Goal: Information Seeking & Learning: Learn about a topic

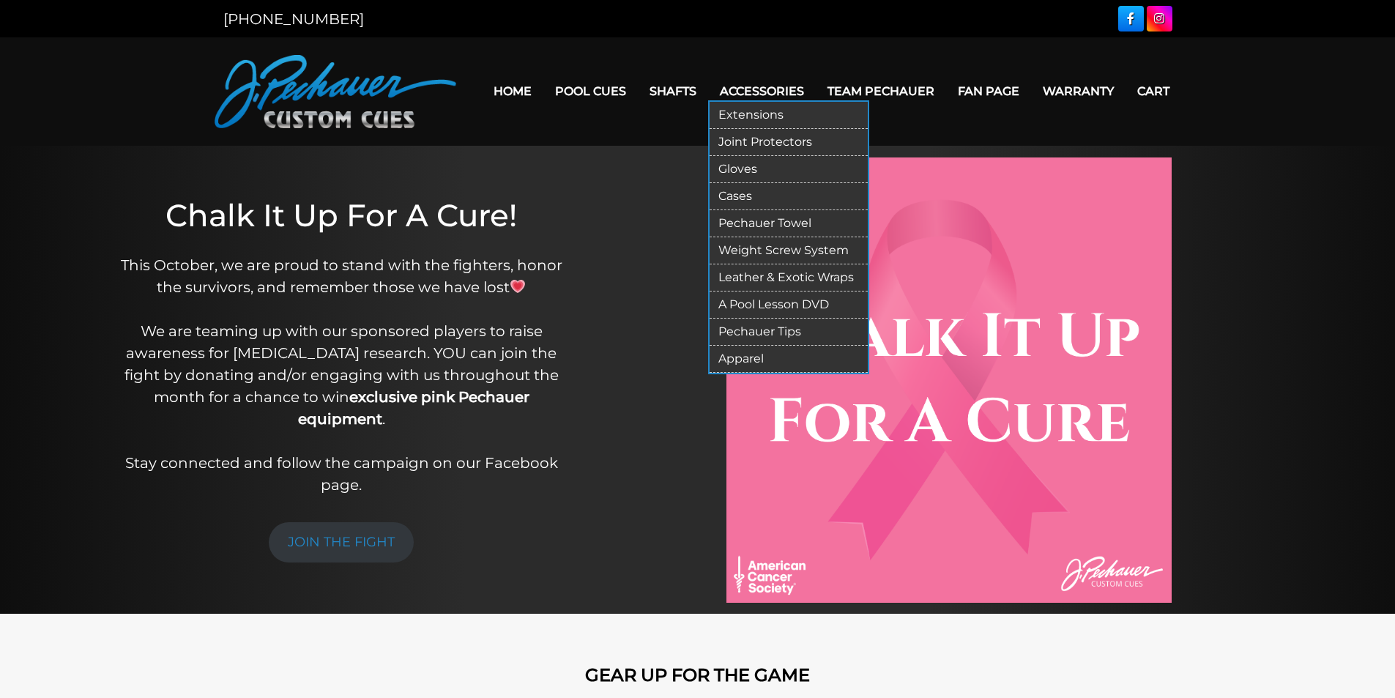
click at [759, 115] on link "Extensions" at bounding box center [788, 115] width 158 height 27
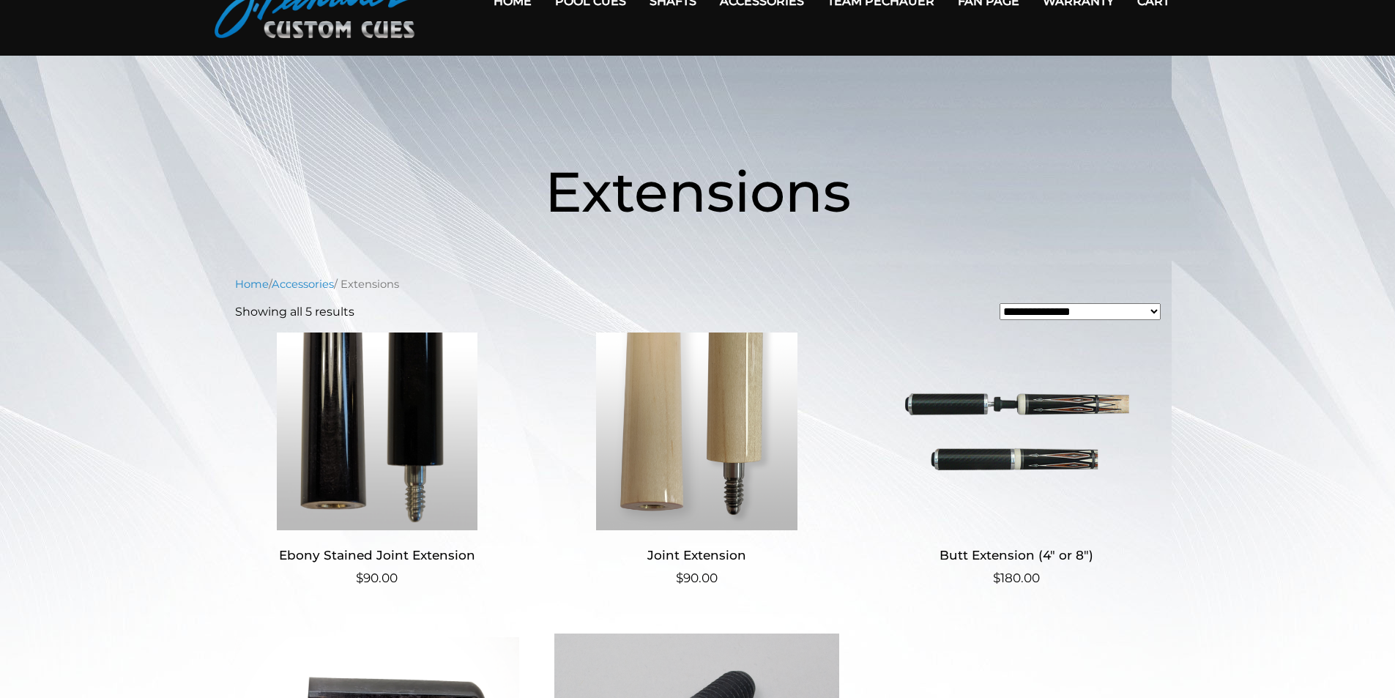
scroll to position [86, 0]
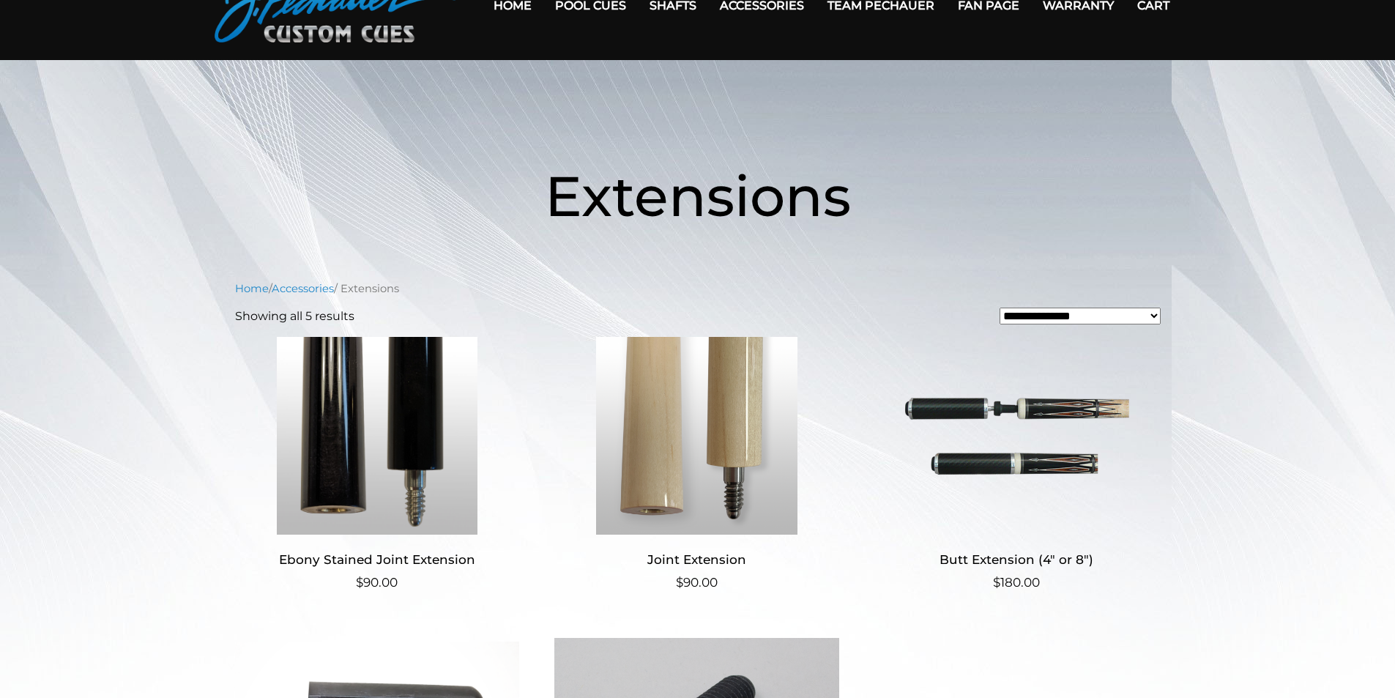
click at [995, 410] on img at bounding box center [1016, 436] width 285 height 198
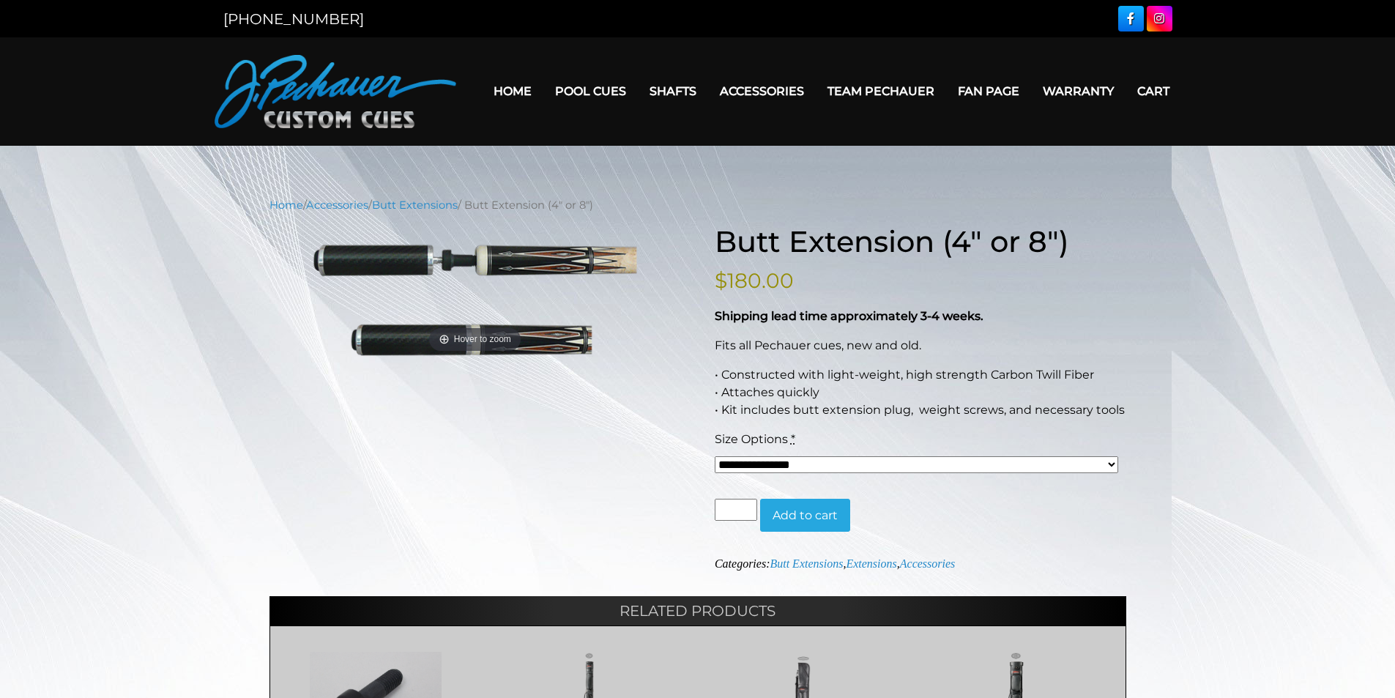
click at [1110, 461] on select "**********" at bounding box center [917, 464] width 404 height 17
click at [575, 425] on div "**********" at bounding box center [697, 544] width 857 height 641
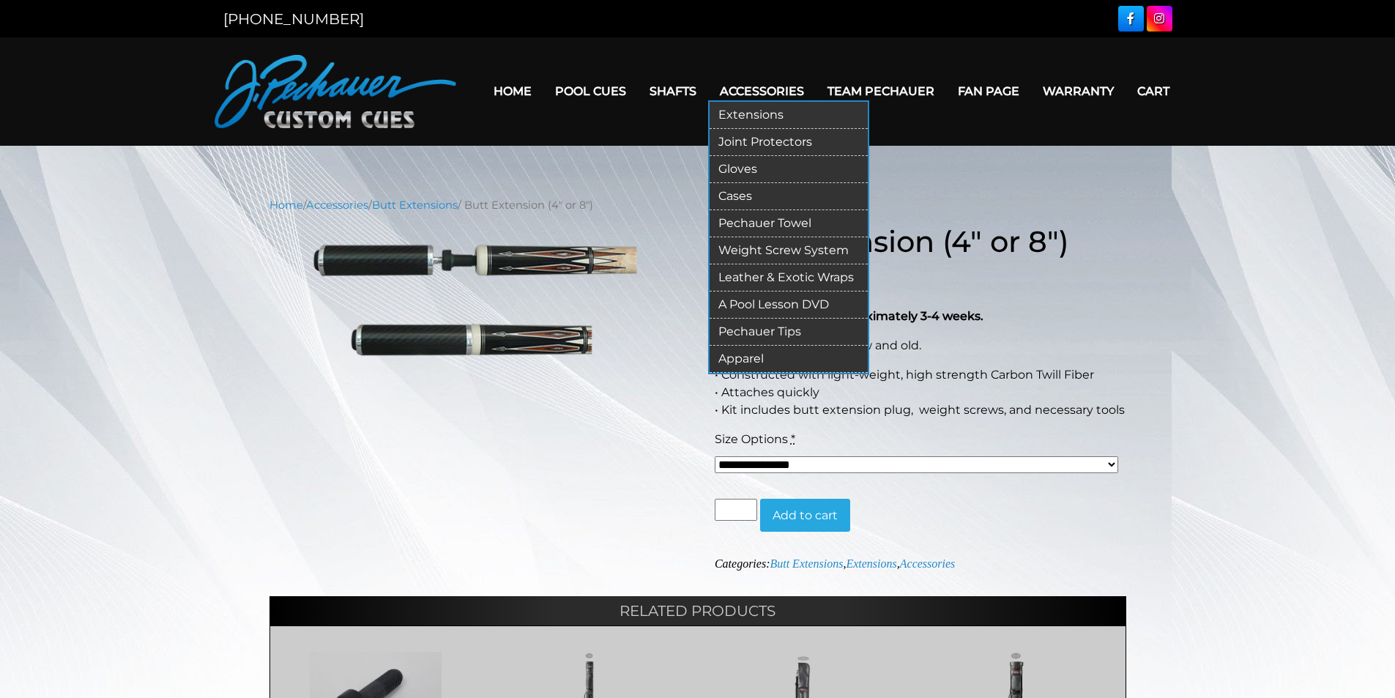
click at [737, 196] on link "Cases" at bounding box center [788, 196] width 158 height 27
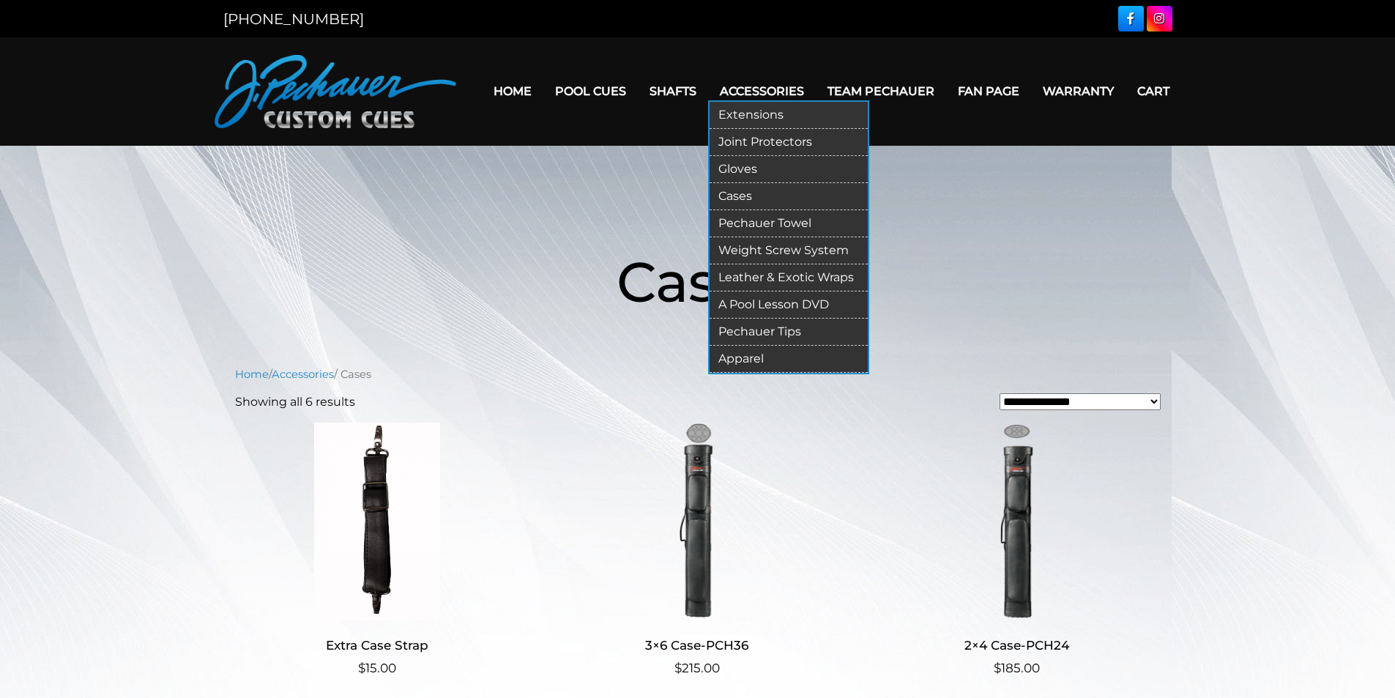
click at [771, 250] on link "Weight Screw System" at bounding box center [788, 250] width 158 height 27
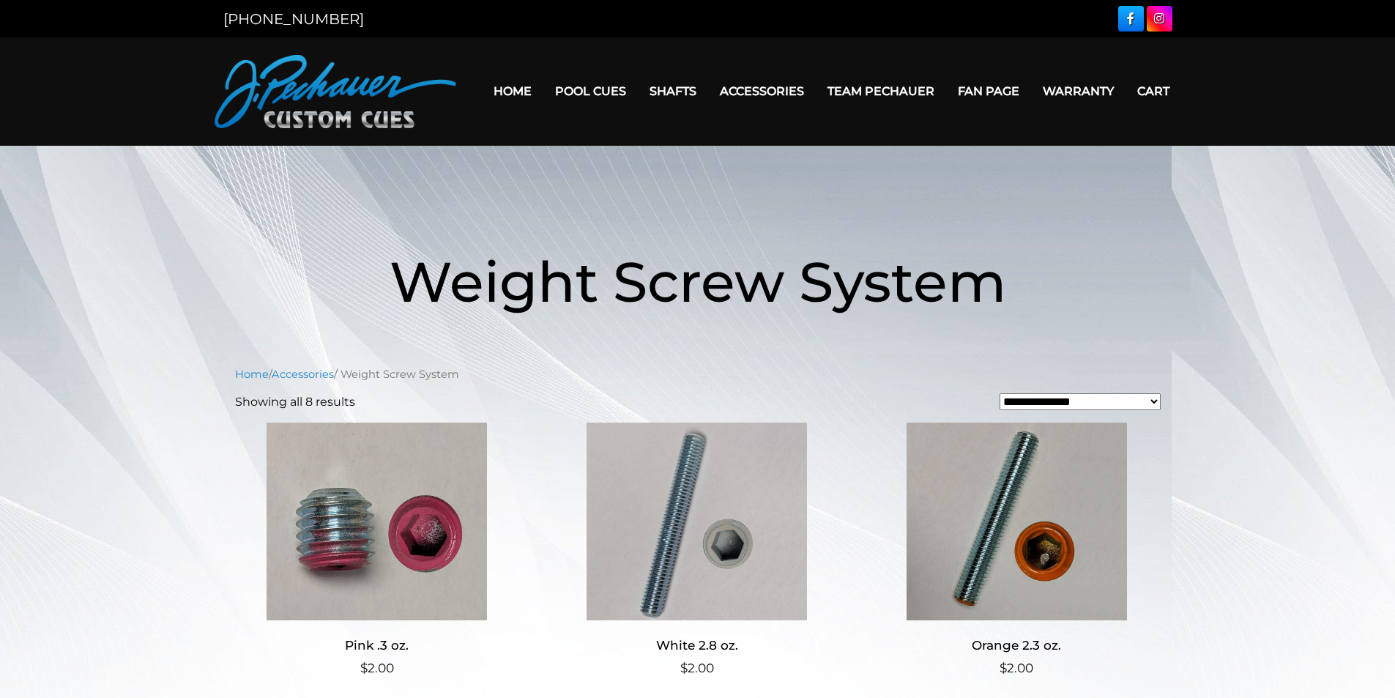
drag, startPoint x: 698, startPoint y: 504, endPoint x: 690, endPoint y: 502, distance: 8.3
click at [697, 504] on img at bounding box center [696, 521] width 285 height 198
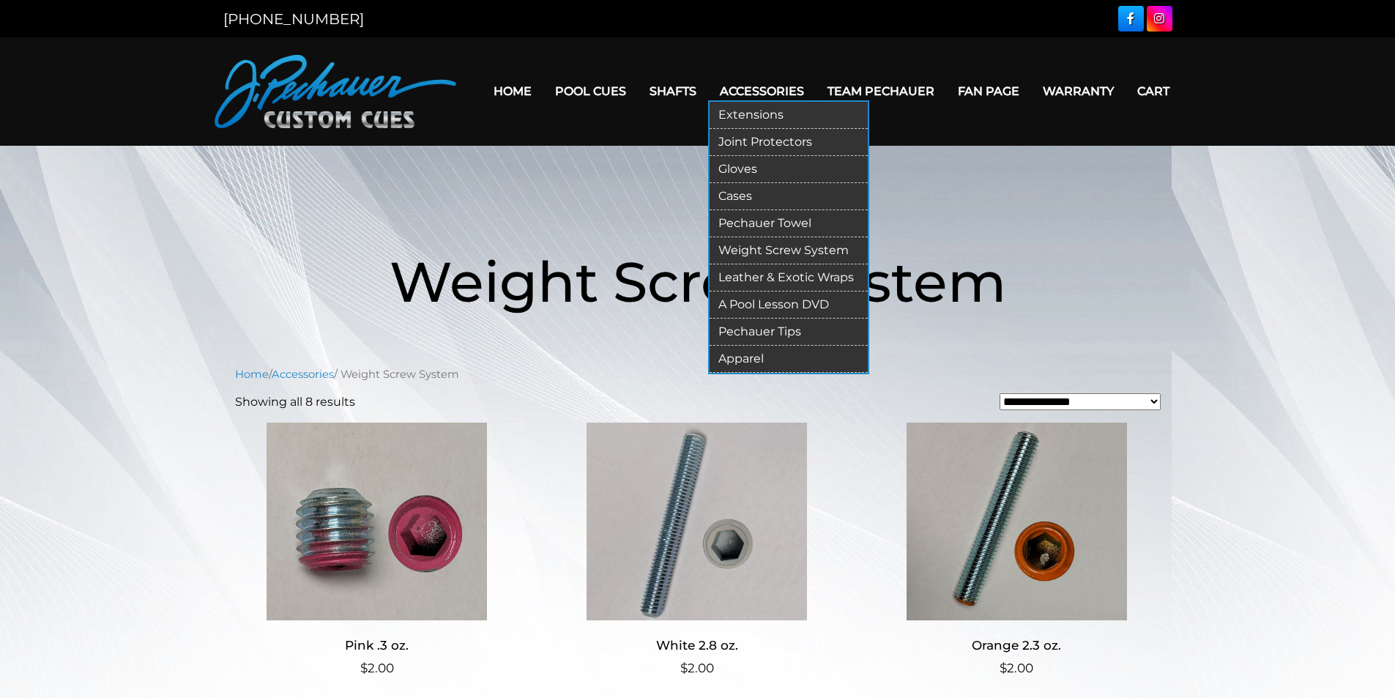
click at [754, 305] on link "A Pool Lesson DVD" at bounding box center [788, 304] width 158 height 27
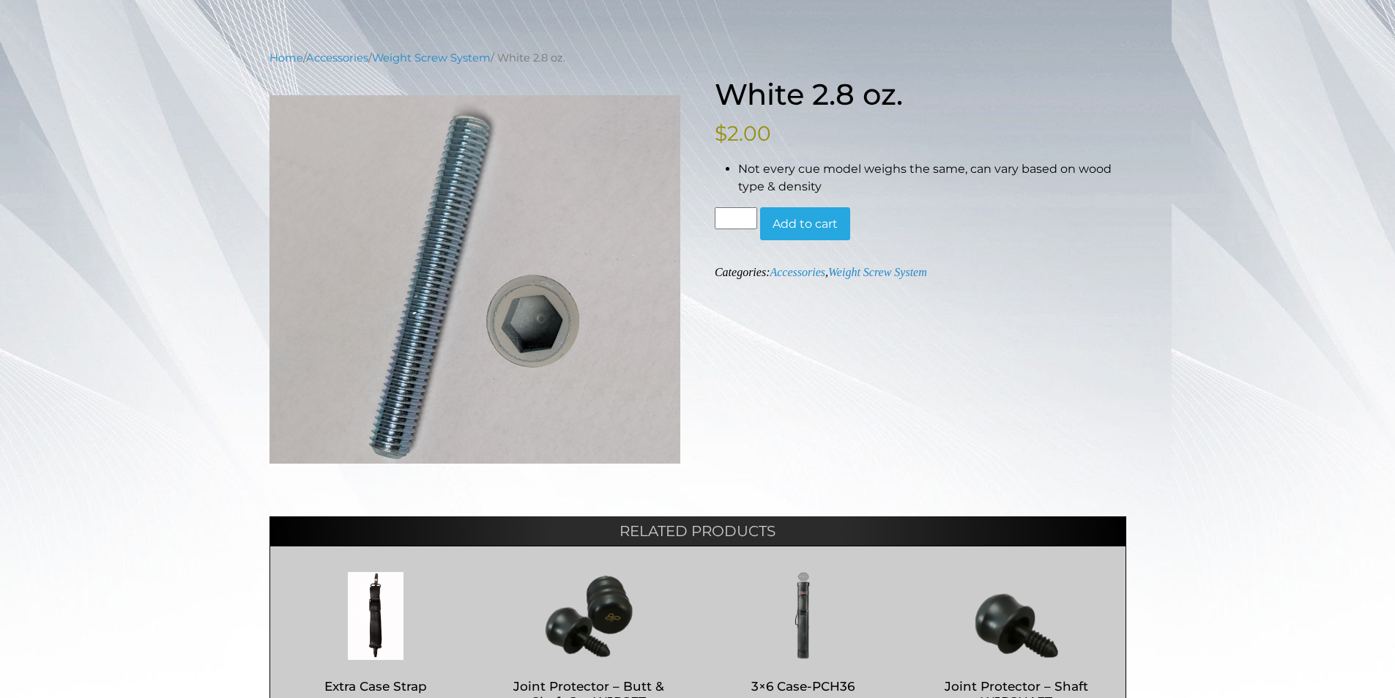
scroll to position [27, 0]
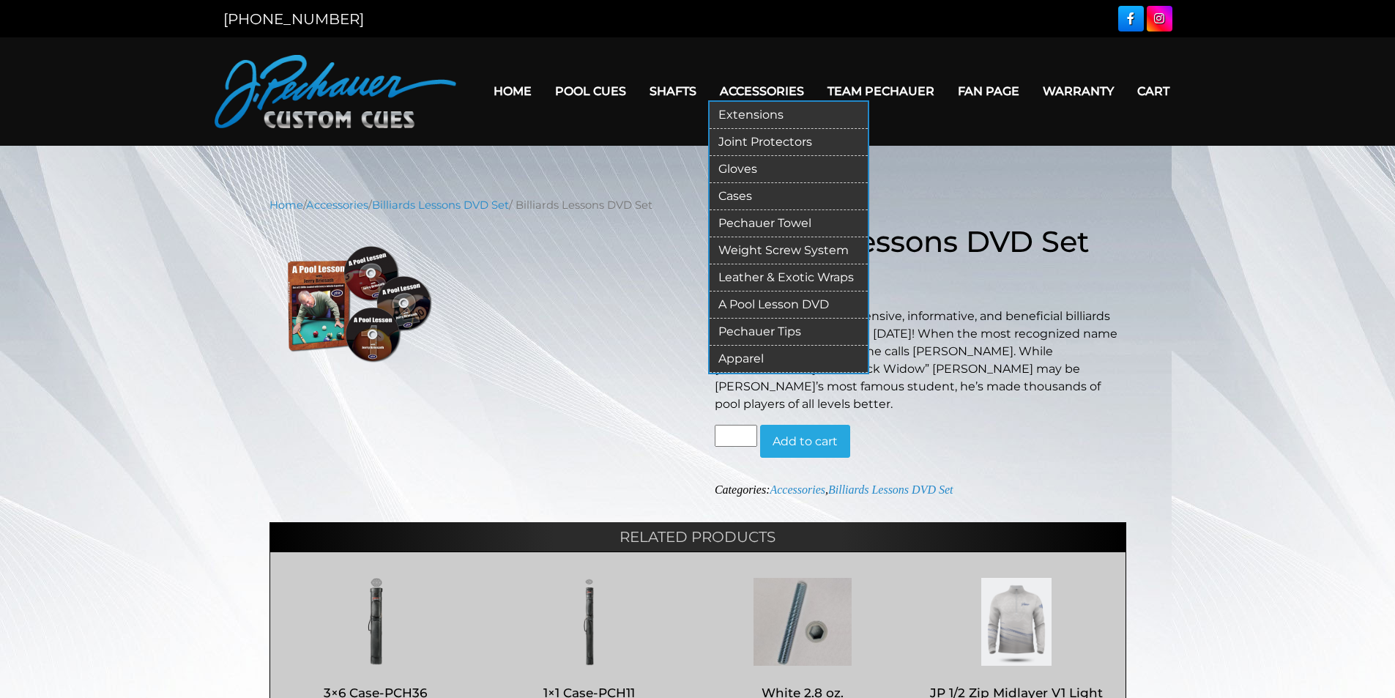
click at [750, 330] on link "Pechauer Tips" at bounding box center [788, 331] width 158 height 27
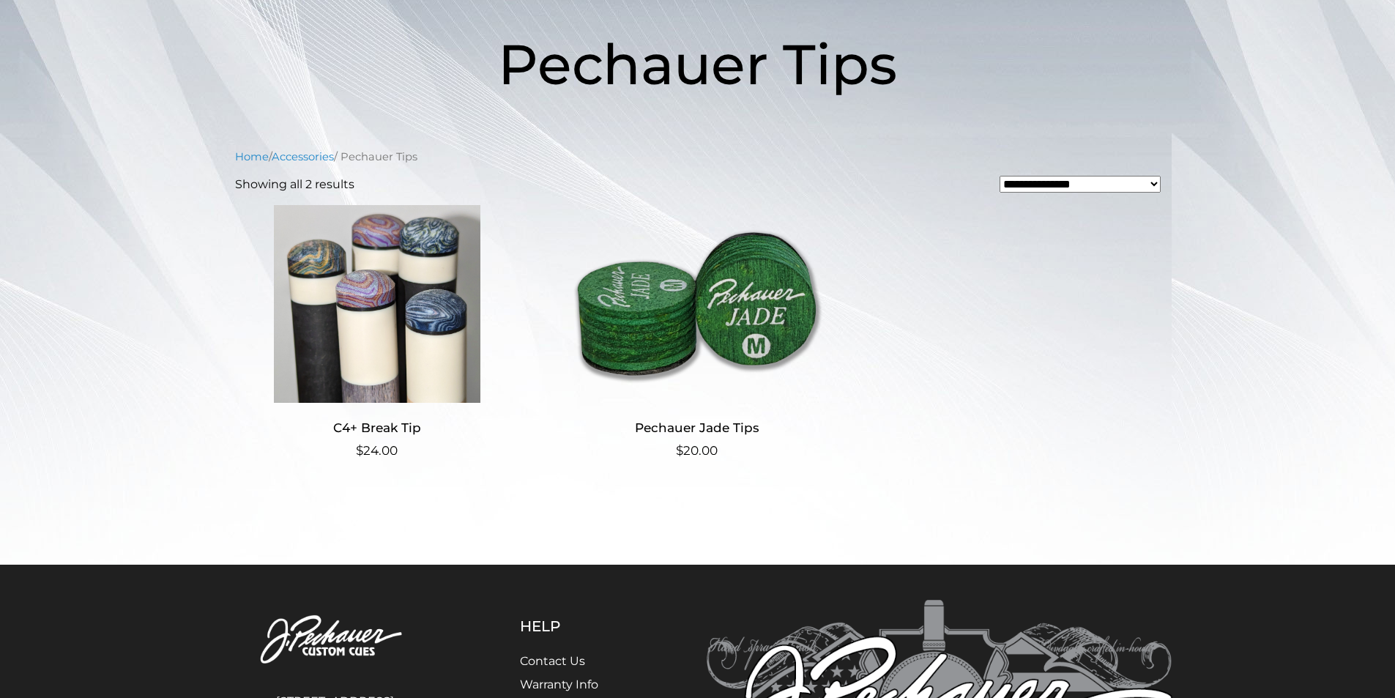
scroll to position [220, 0]
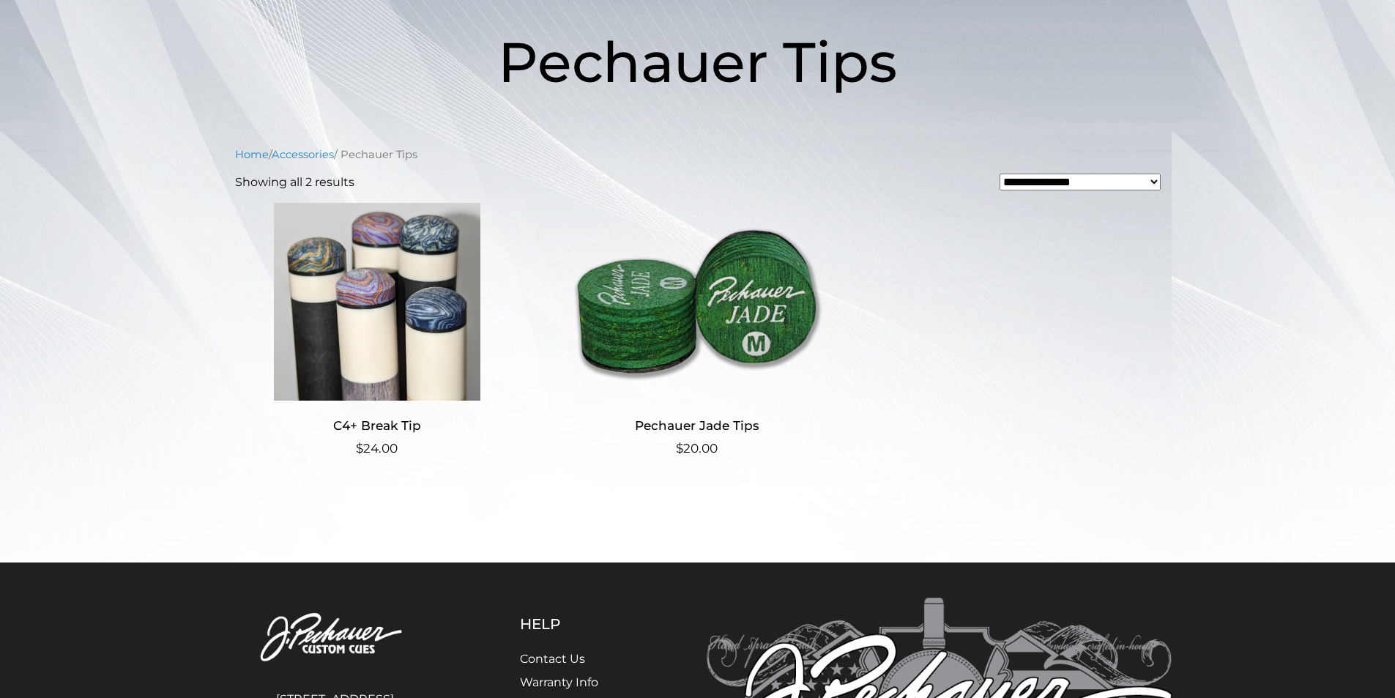
click at [729, 332] on img at bounding box center [696, 302] width 285 height 198
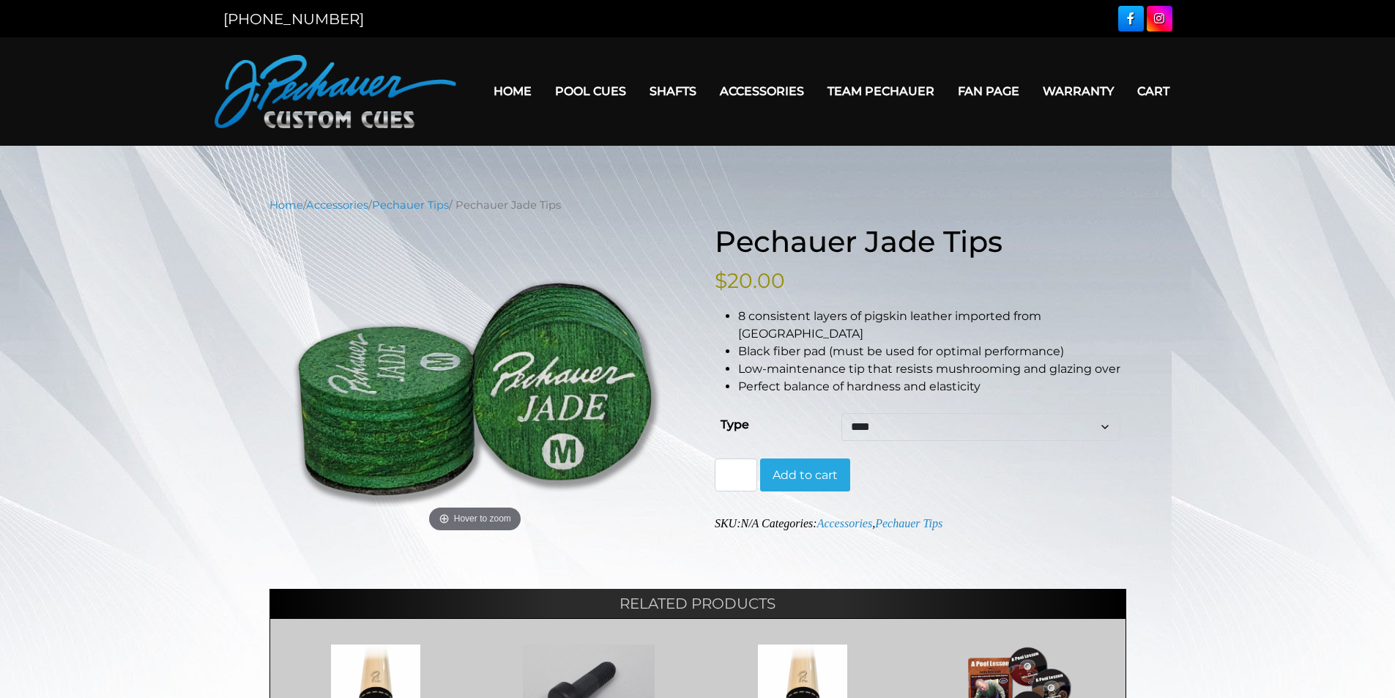
click at [1101, 413] on select "**** ****** ****" at bounding box center [980, 427] width 278 height 28
click at [1100, 413] on select "**** ****** ****" at bounding box center [980, 427] width 278 height 28
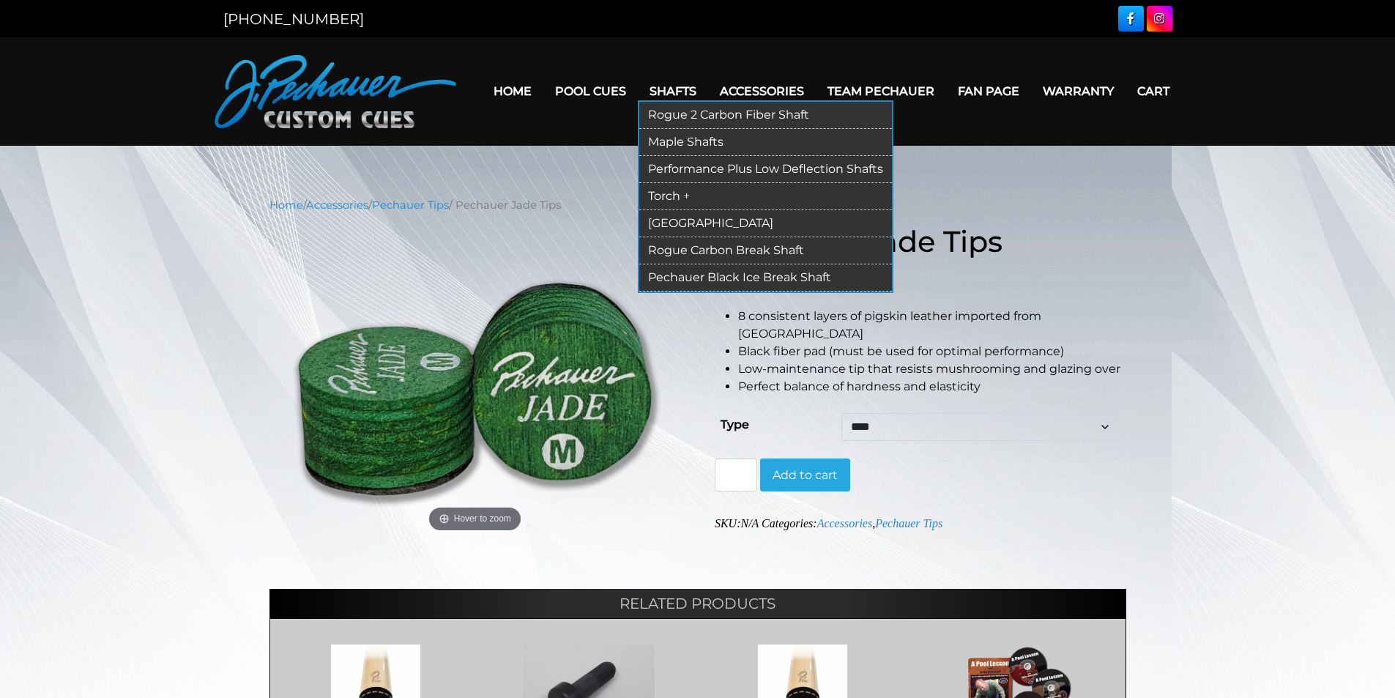
click at [679, 115] on link "Rogue 2 Carbon Fiber Shaft" at bounding box center [765, 115] width 253 height 27
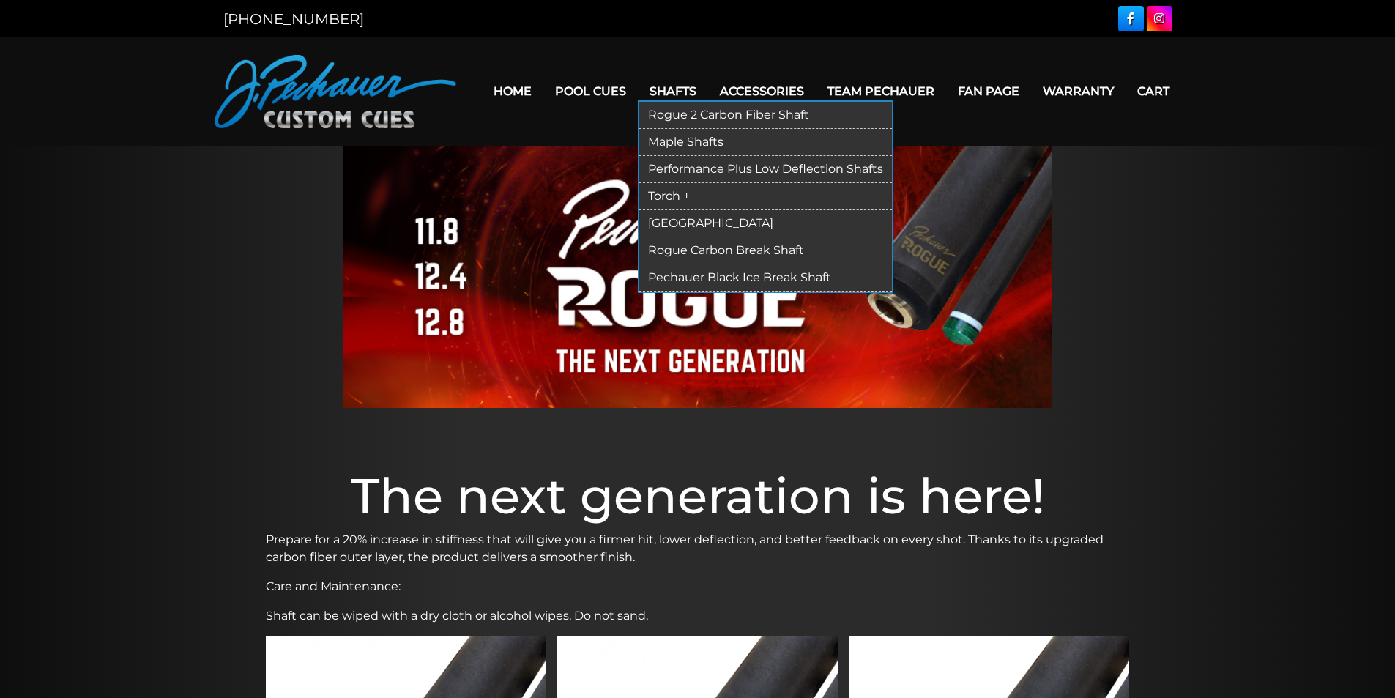
click at [666, 197] on link "Torch +" at bounding box center [765, 196] width 253 height 27
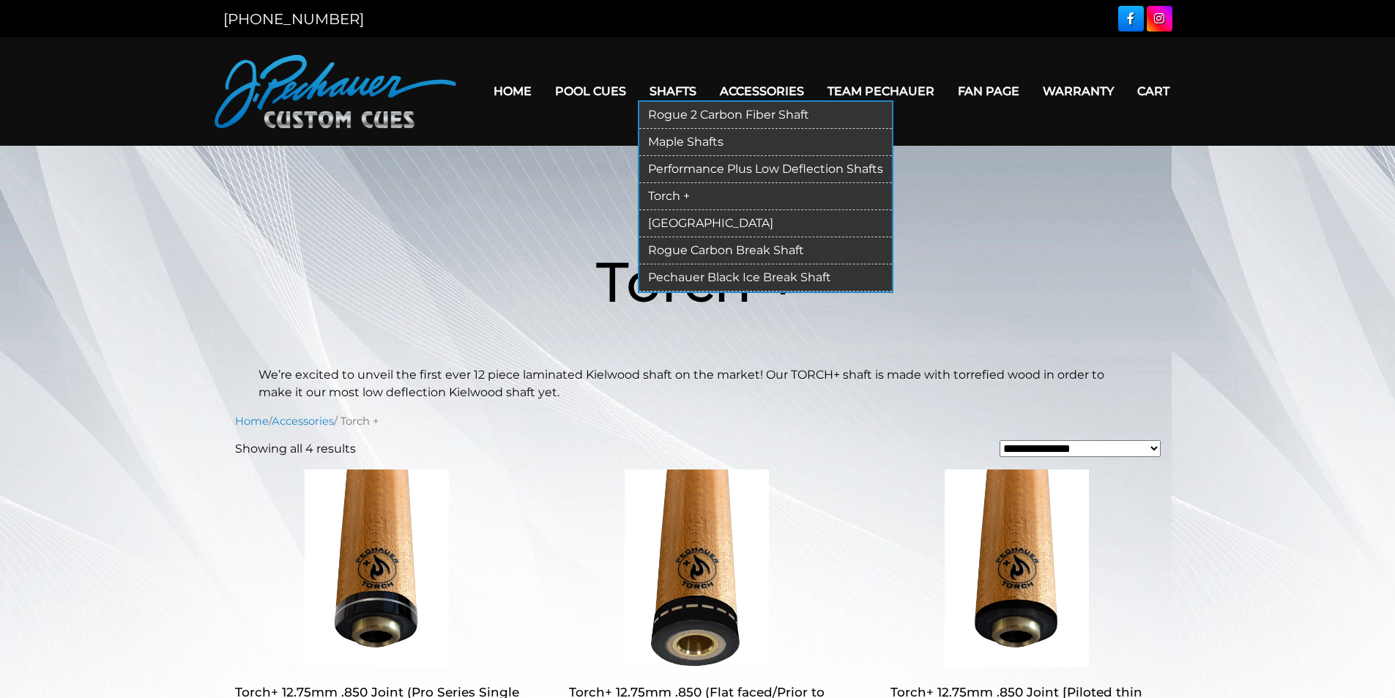
click at [678, 223] on link "[GEOGRAPHIC_DATA]" at bounding box center [765, 223] width 253 height 27
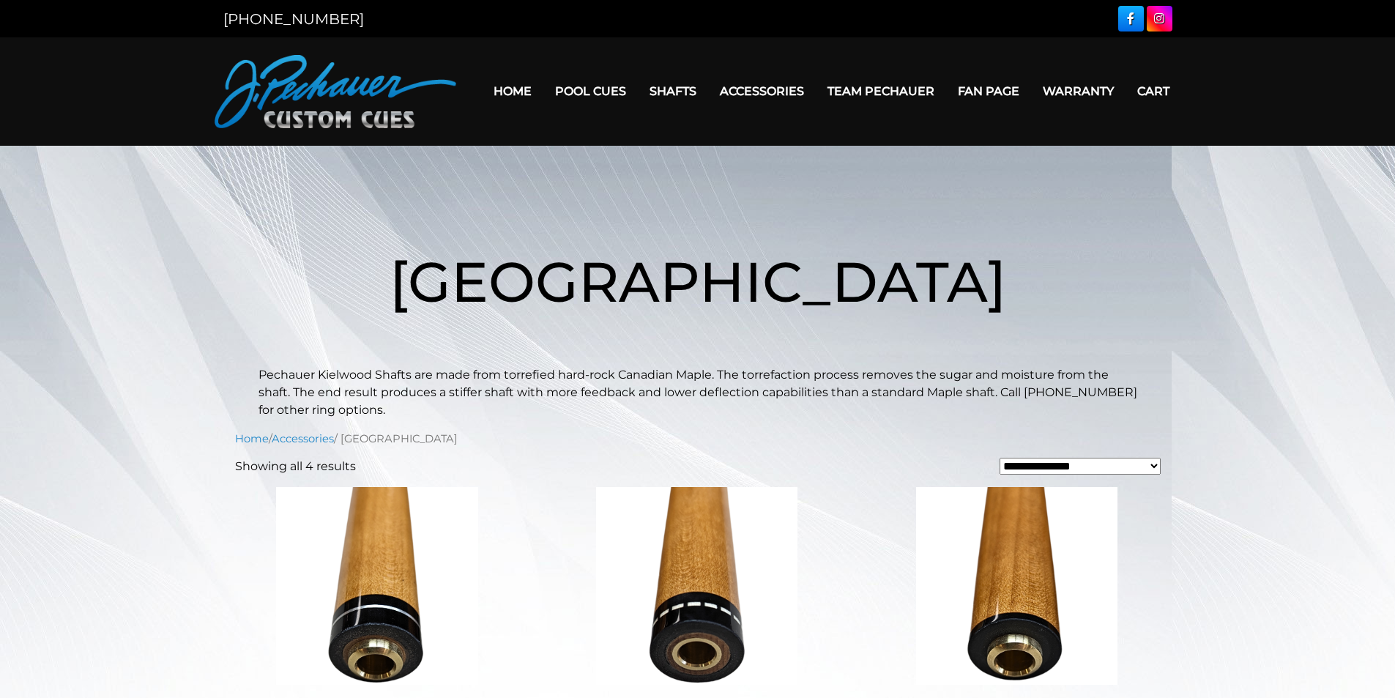
click at [873, 94] on link "Team Pechauer" at bounding box center [881, 90] width 130 height 37
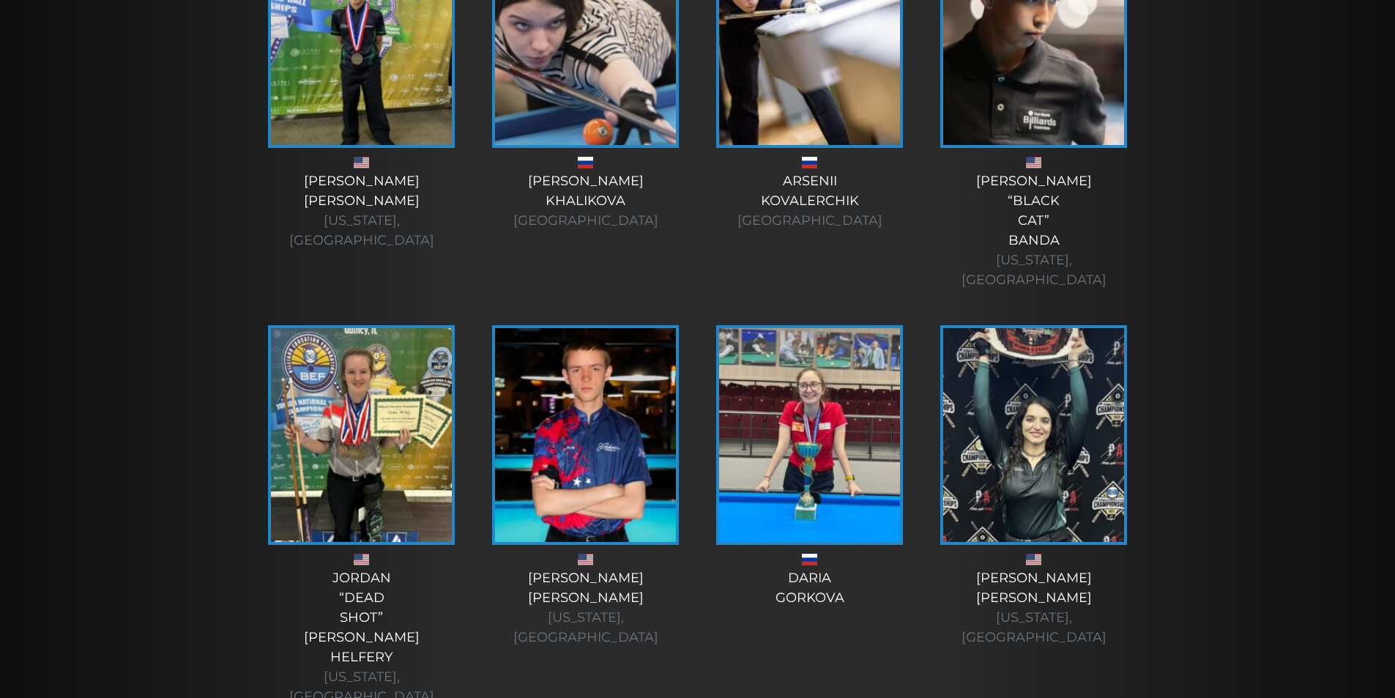
scroll to position [4832, 0]
click at [1021, 569] on div "Ashley Benoit Massachusetts, USA" at bounding box center [1033, 608] width 195 height 79
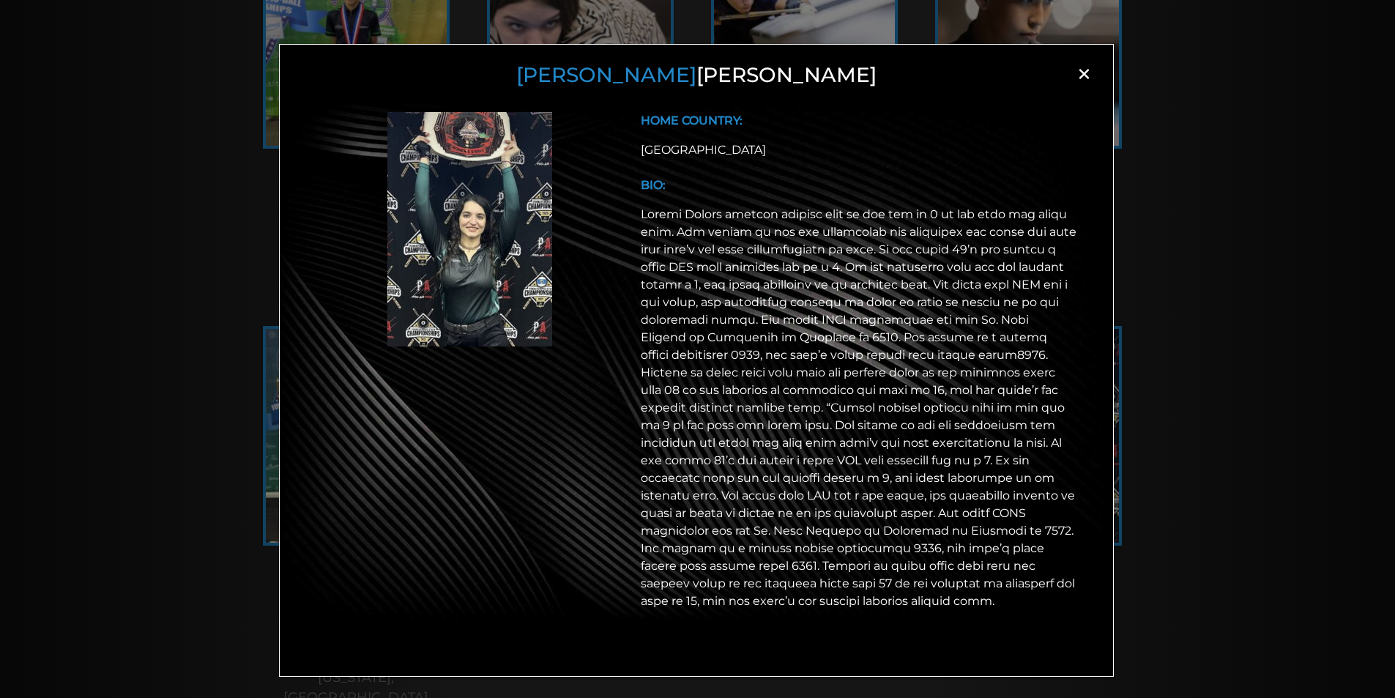
click at [1084, 72] on span "×" at bounding box center [1084, 74] width 22 height 22
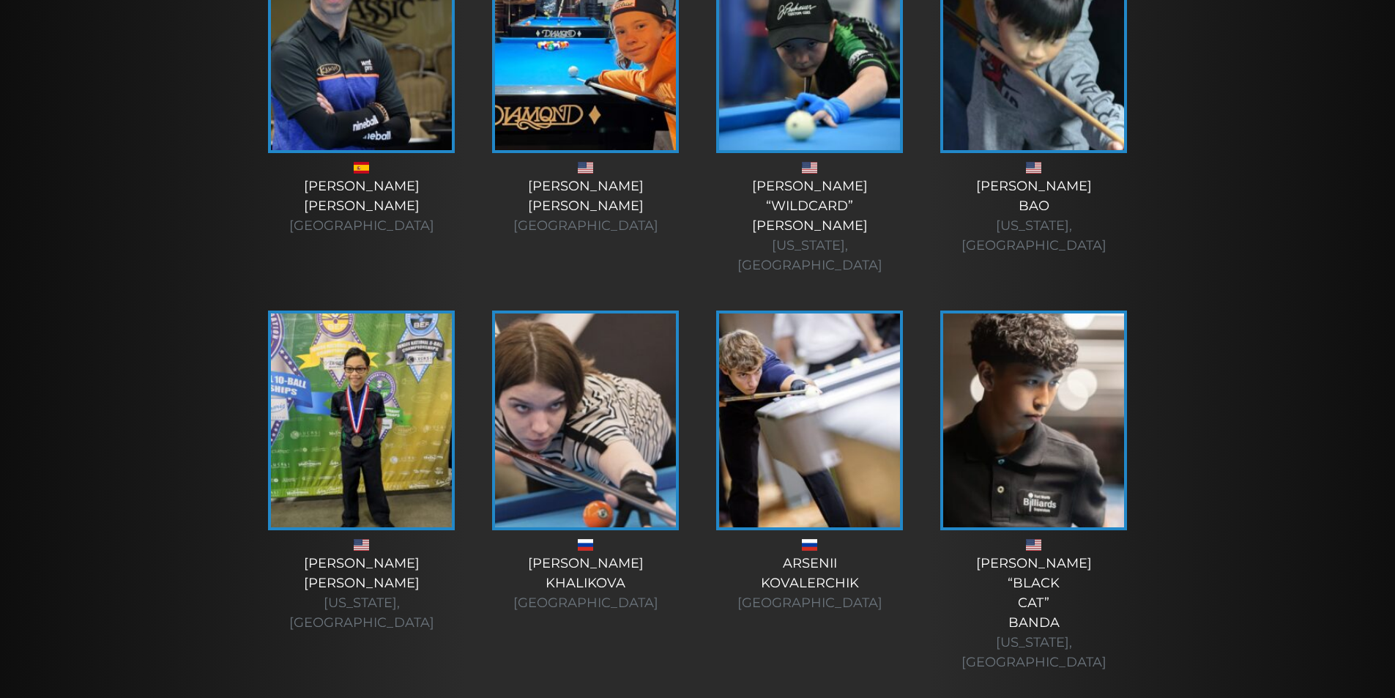
scroll to position [4450, 0]
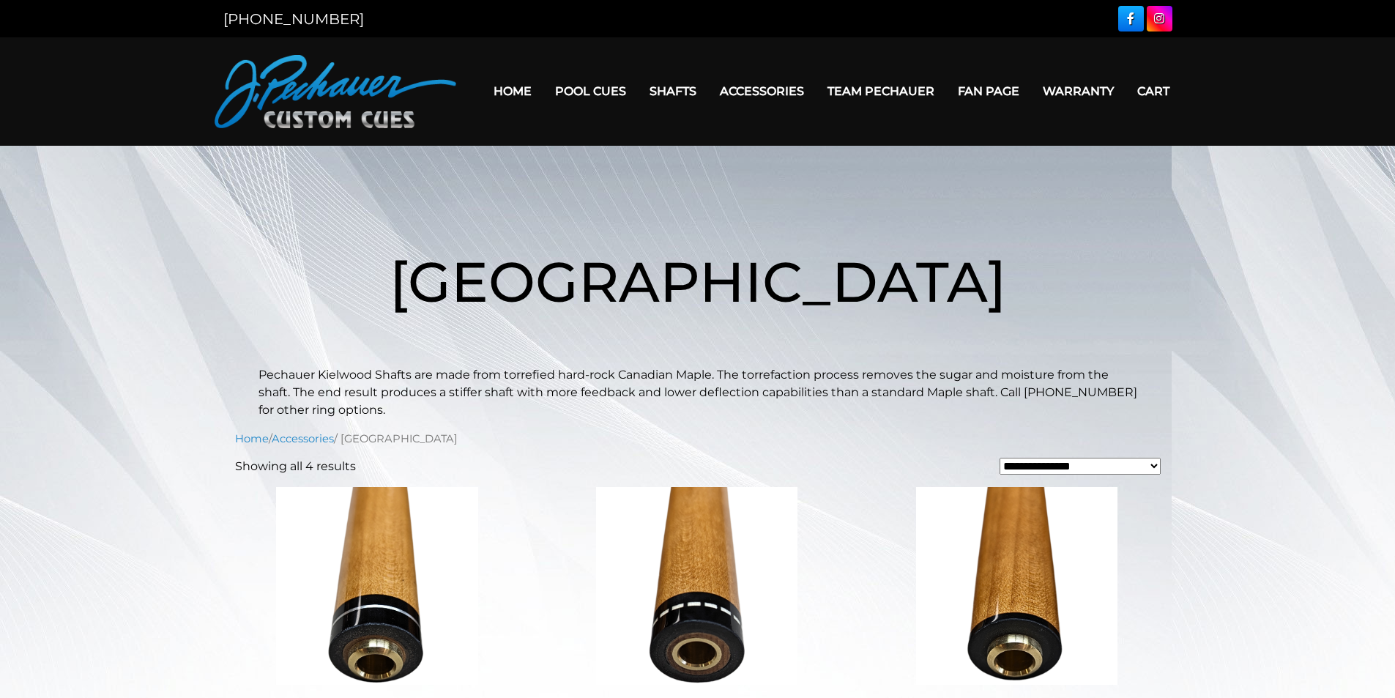
click at [1065, 92] on link "Warranty" at bounding box center [1078, 90] width 94 height 37
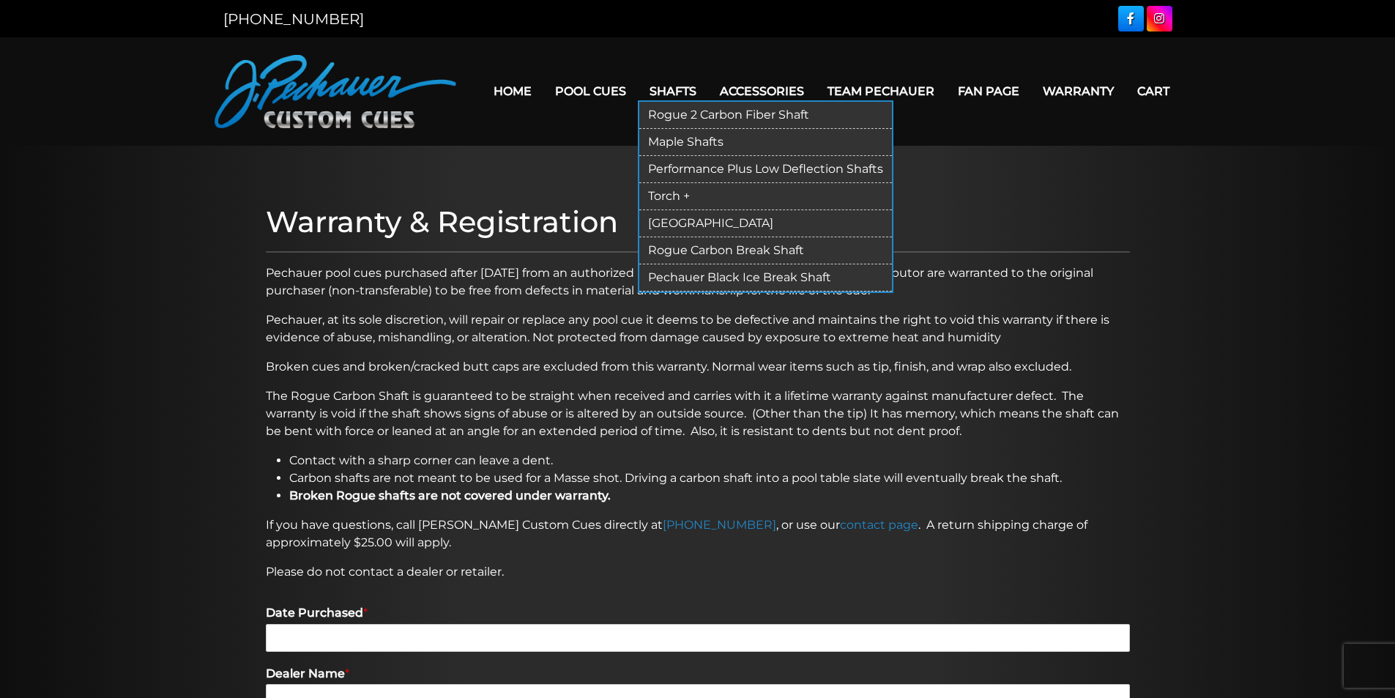
click at [682, 140] on link "Maple Shafts" at bounding box center [765, 142] width 253 height 27
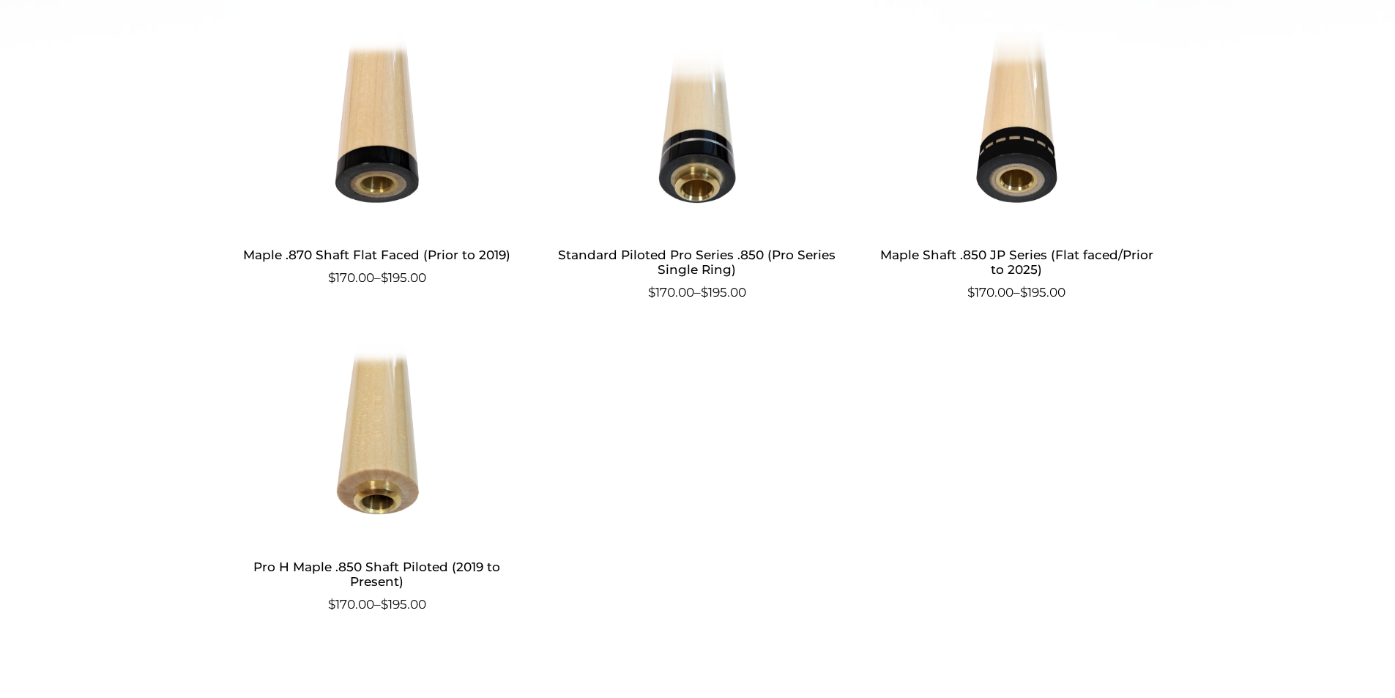
scroll to position [805, 0]
